Goal: Check status: Check status

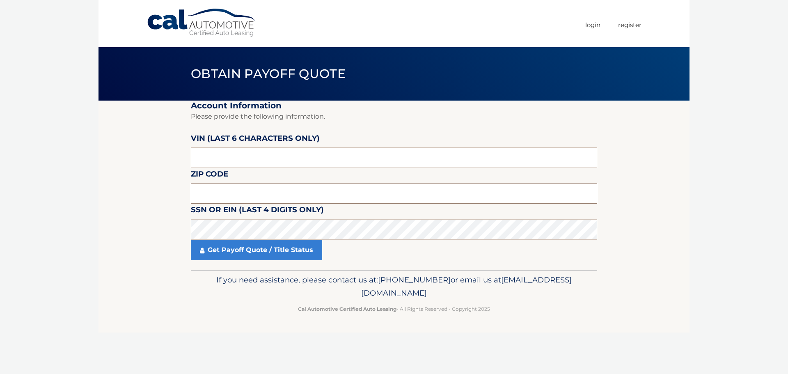
click at [245, 193] on input "text" at bounding box center [394, 193] width 406 height 21
click at [243, 152] on input "text" at bounding box center [394, 157] width 406 height 21
type input "052898"
click at [203, 197] on input "text" at bounding box center [394, 193] width 406 height 21
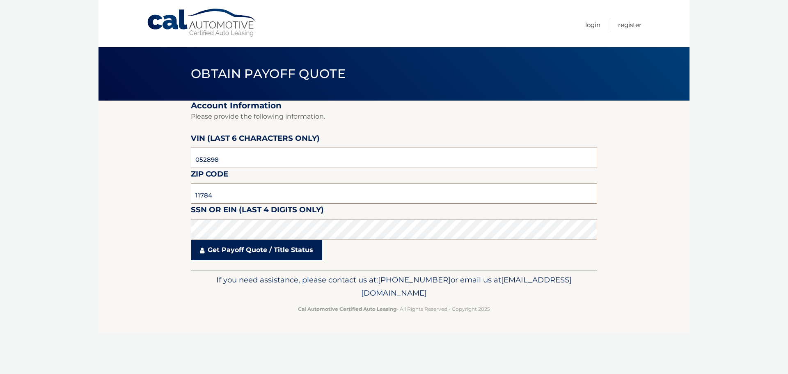
type input "11784"
click at [229, 246] on link "Get Payoff Quote / Title Status" at bounding box center [256, 250] width 131 height 21
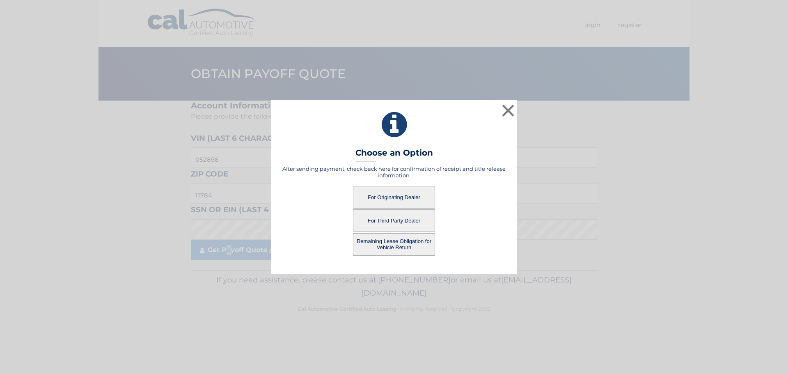
click at [405, 200] on button "For Originating Dealer" at bounding box center [394, 197] width 82 height 23
click at [395, 195] on button "For Originating Dealer" at bounding box center [394, 197] width 82 height 23
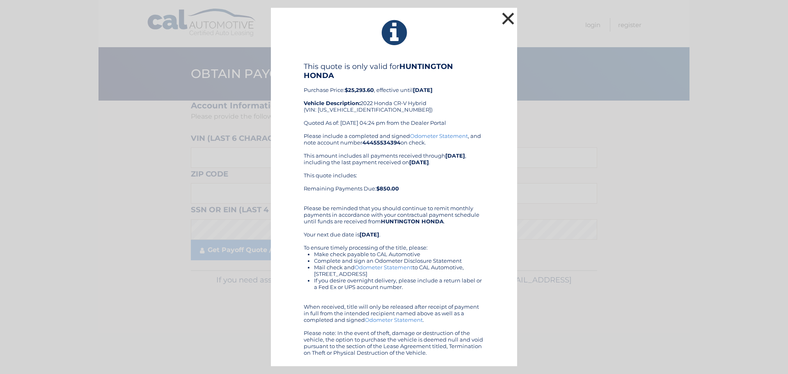
click at [506, 21] on button "×" at bounding box center [508, 18] width 16 height 16
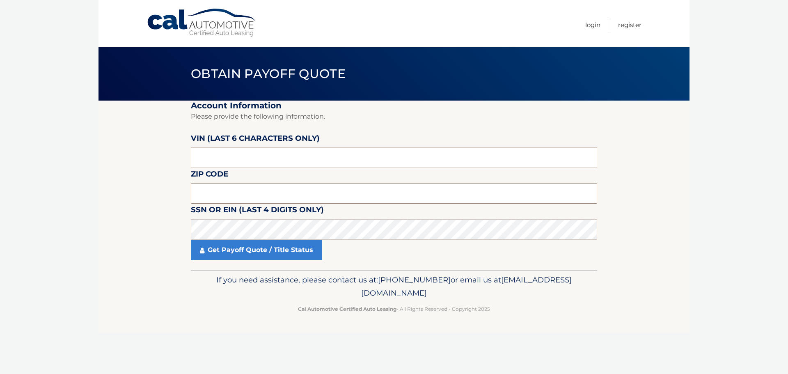
click at [319, 193] on input "text" at bounding box center [394, 193] width 406 height 21
type input "11784"
click at [229, 151] on input "text" at bounding box center [394, 157] width 406 height 21
type input "052898"
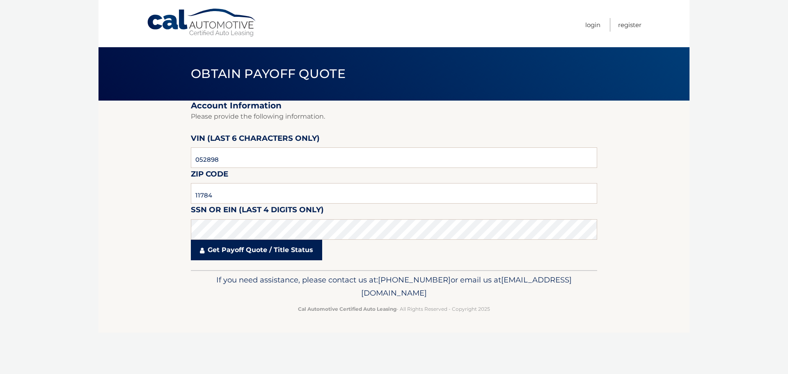
drag, startPoint x: 265, startPoint y: 265, endPoint x: 268, endPoint y: 251, distance: 13.8
click at [265, 261] on fieldset "Account Information Please provide the following information. VIN (last 6 chara…" at bounding box center [394, 186] width 406 height 170
click at [268, 249] on link "Get Payoff Quote / Title Status" at bounding box center [256, 250] width 131 height 21
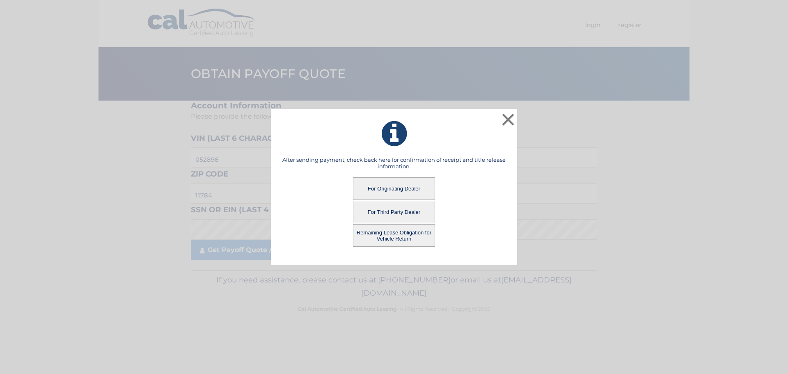
click at [392, 210] on button "For Third Party Dealer" at bounding box center [394, 212] width 82 height 23
drag, startPoint x: 401, startPoint y: 214, endPoint x: 396, endPoint y: 214, distance: 4.5
click at [402, 214] on button "For Third Party Dealer" at bounding box center [394, 212] width 82 height 23
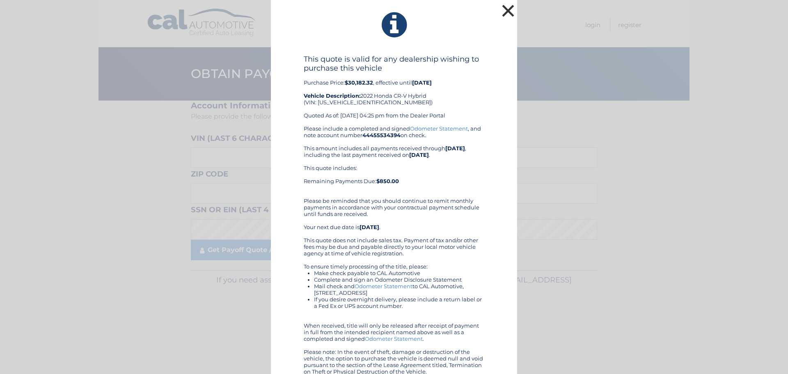
click at [505, 8] on button "×" at bounding box center [508, 10] width 16 height 16
